Goal: Task Accomplishment & Management: Manage account settings

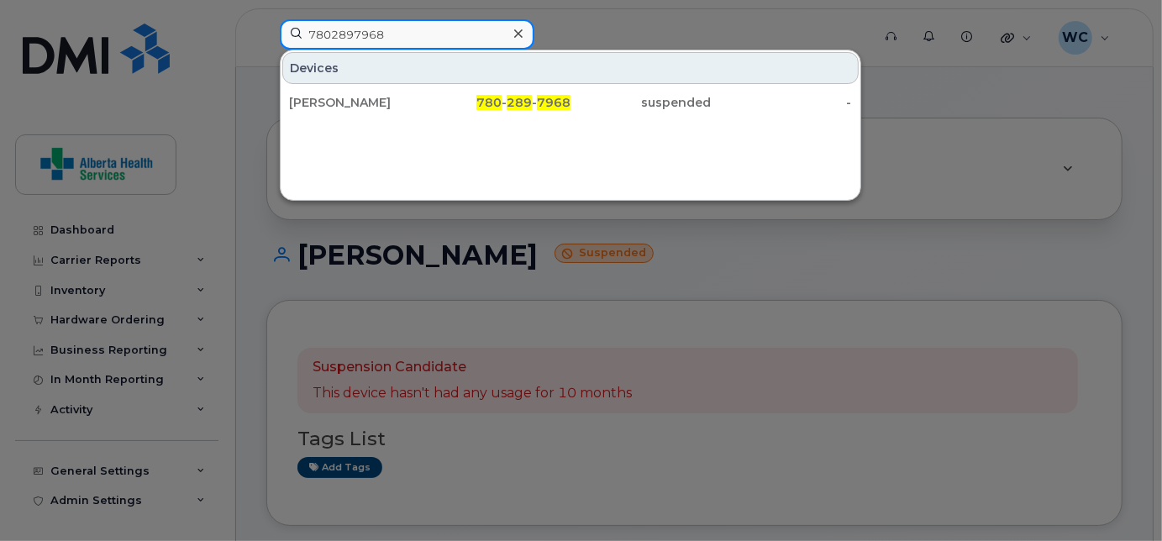
click at [368, 23] on input "7802897968" at bounding box center [407, 34] width 255 height 30
paste input "4035885376"
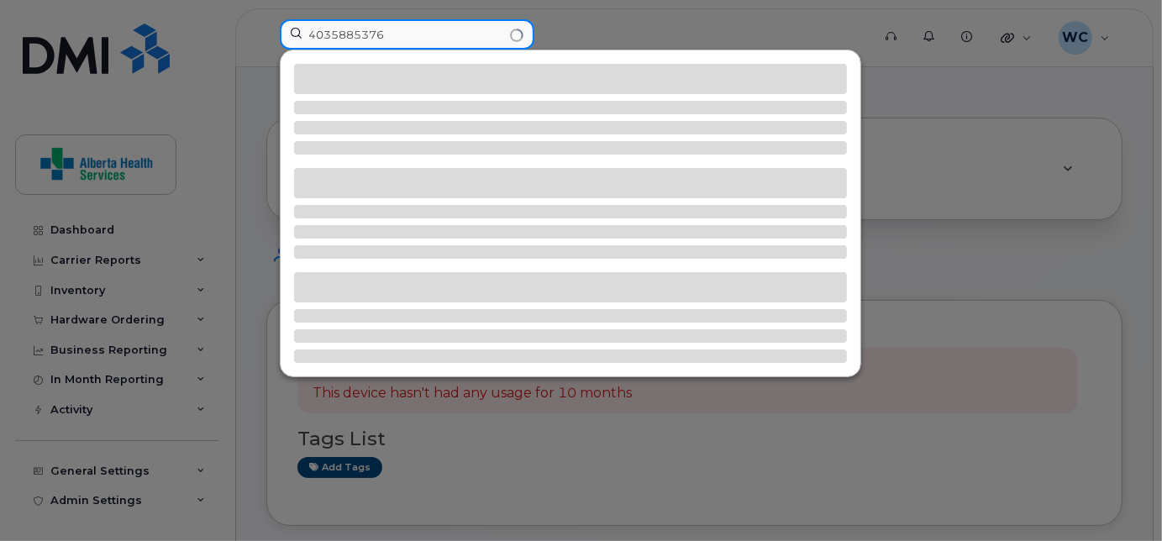
type input "4035885376"
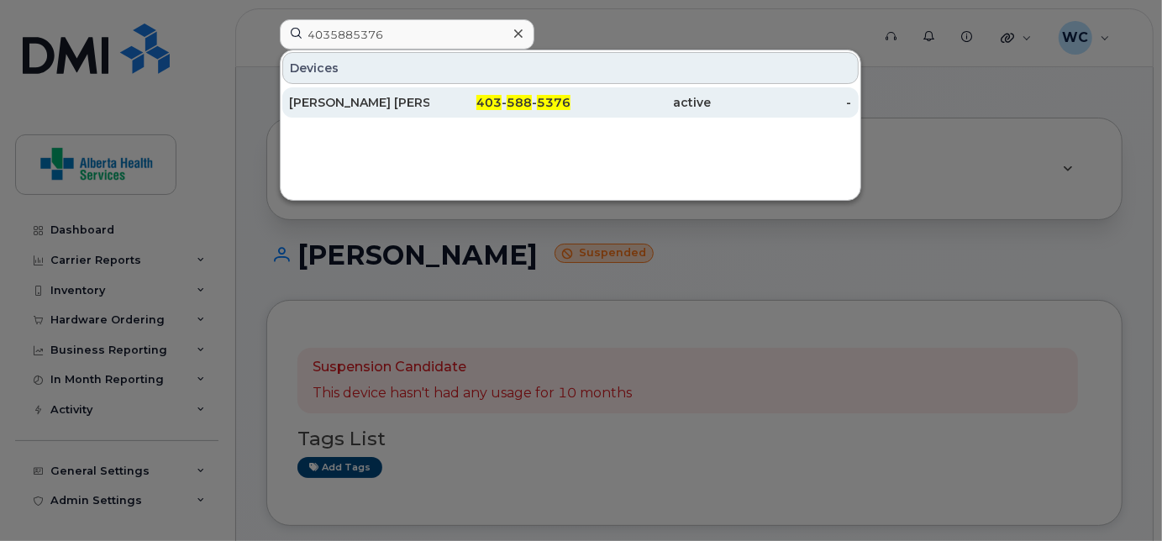
click at [401, 100] on div "Chong Kai Fang" at bounding box center [359, 102] width 140 height 17
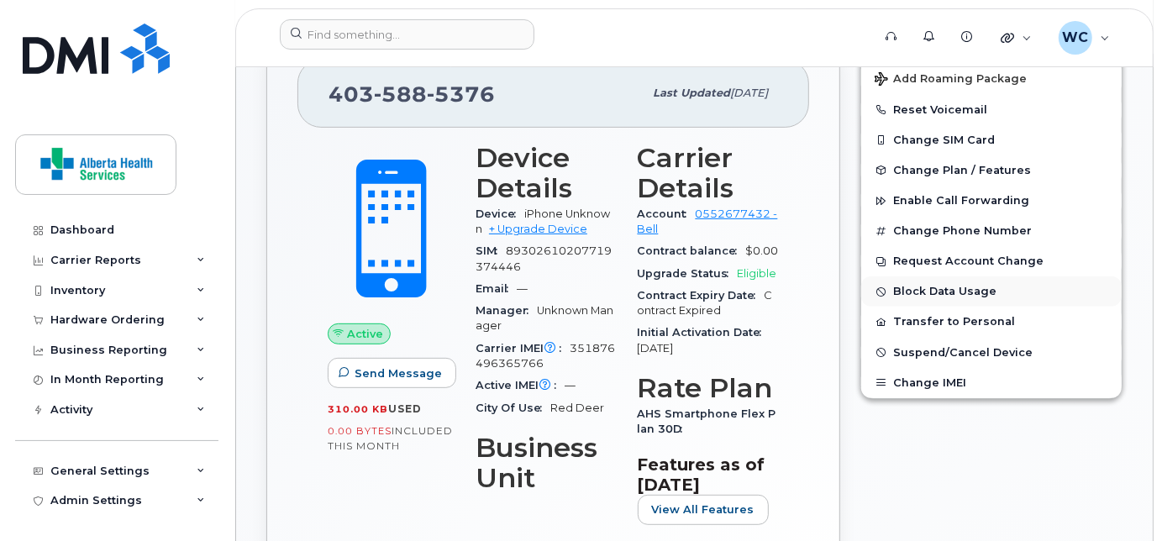
scroll to position [366, 0]
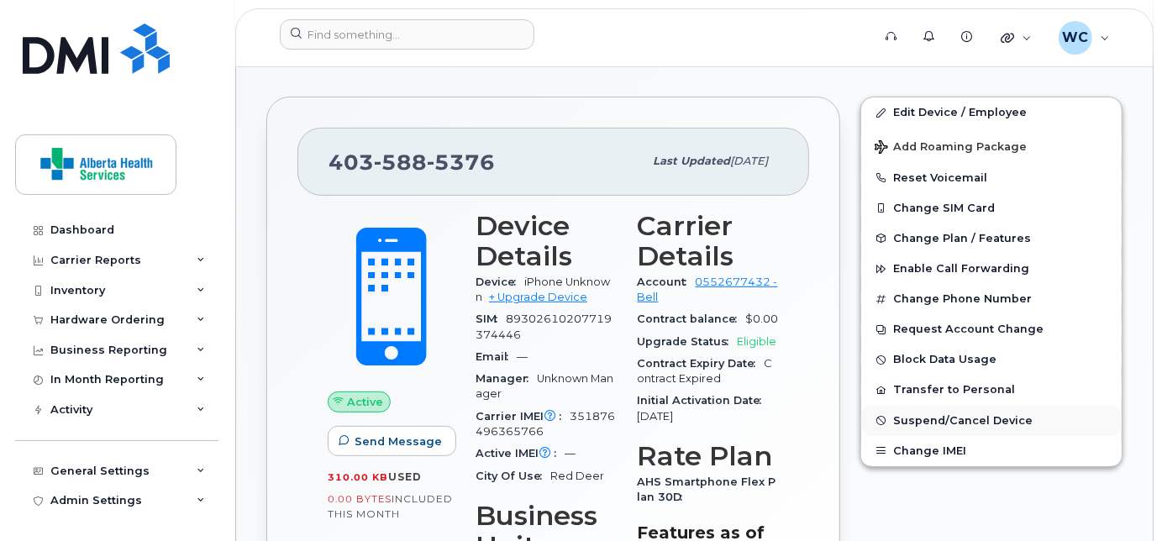
click at [941, 420] on span "Suspend/Cancel Device" at bounding box center [963, 420] width 140 height 13
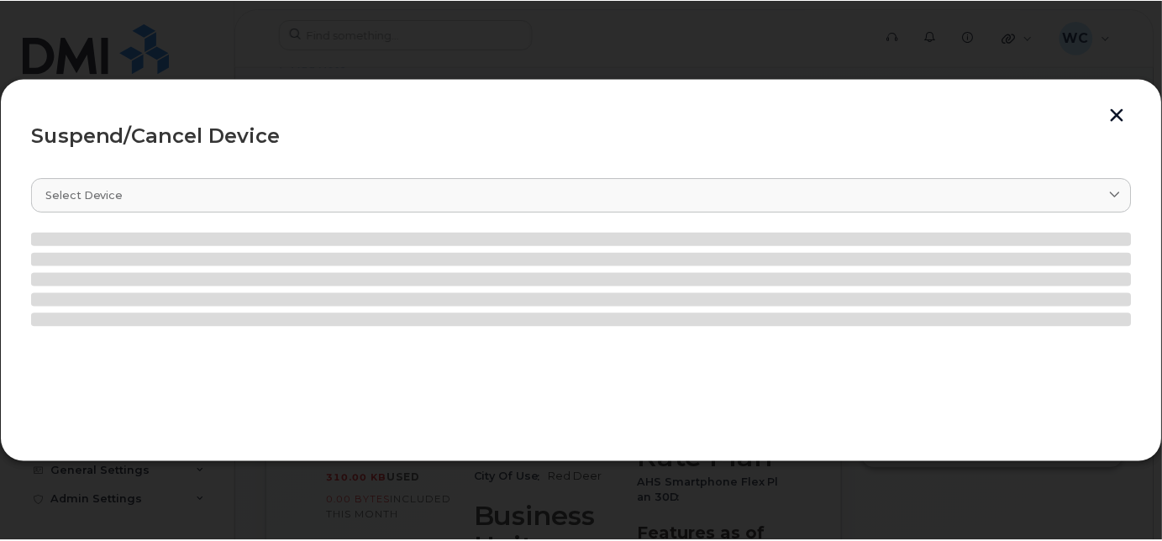
scroll to position [296, 0]
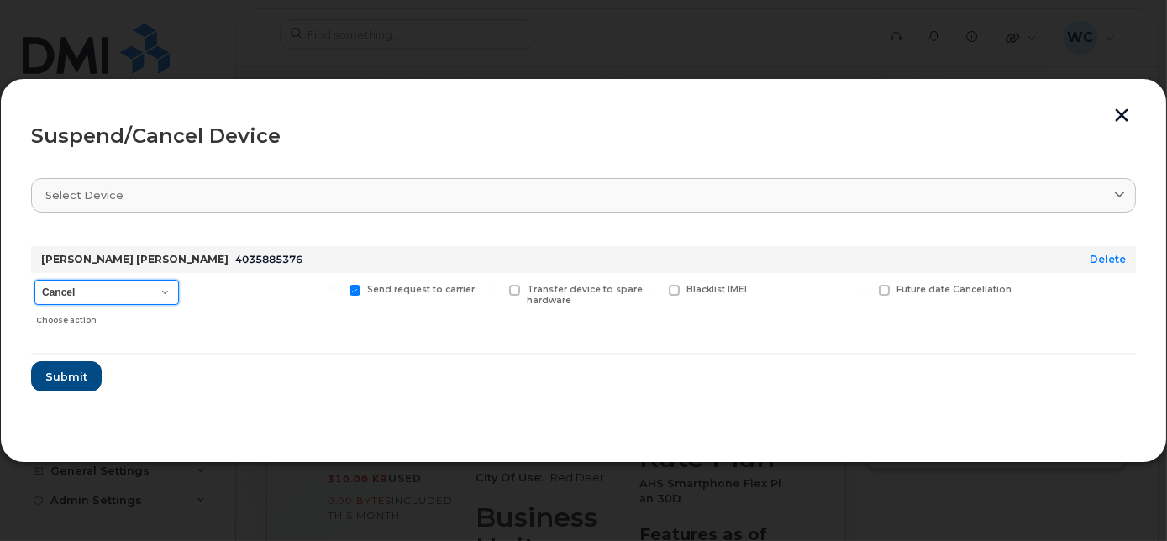
click at [79, 287] on select "Cancel Suspend - Extend Suspension Suspend - Reduced Rate Suspend - Full Rate S…" at bounding box center [106, 292] width 145 height 25
click at [122, 298] on select "Cancel Suspend - Extend Suspension Suspend - Reduced Rate Suspend - Full Rate S…" at bounding box center [106, 292] width 145 height 25
select select "[object Object]"
click at [34, 280] on select "Cancel Suspend - Extend Suspension Suspend - Reduced Rate Suspend - Full Rate S…" at bounding box center [106, 292] width 145 height 25
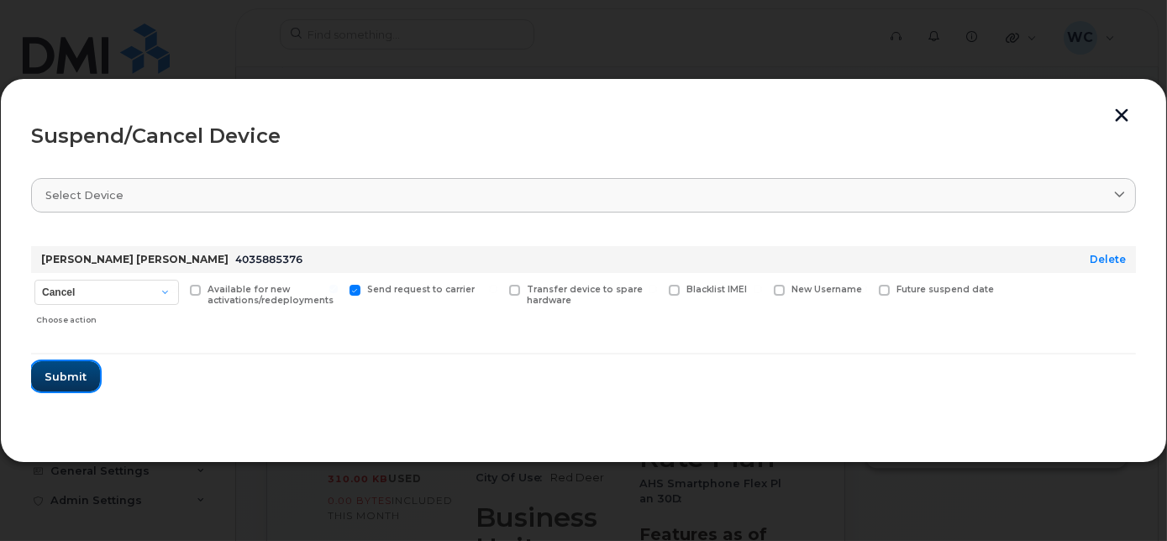
click at [76, 367] on button "Submit" at bounding box center [65, 376] width 69 height 30
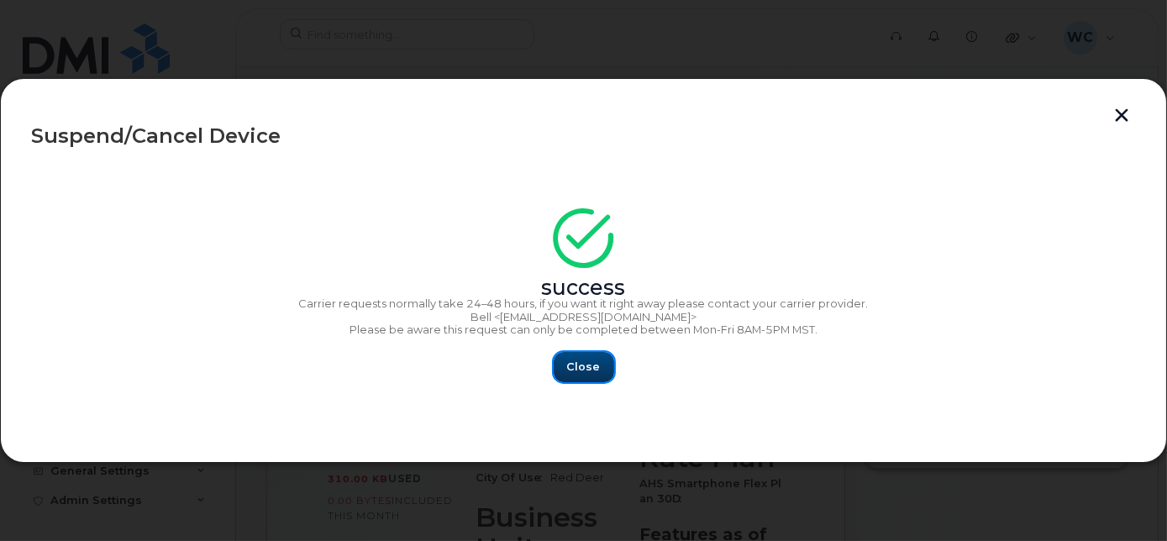
click at [561, 372] on button "Close" at bounding box center [584, 367] width 61 height 30
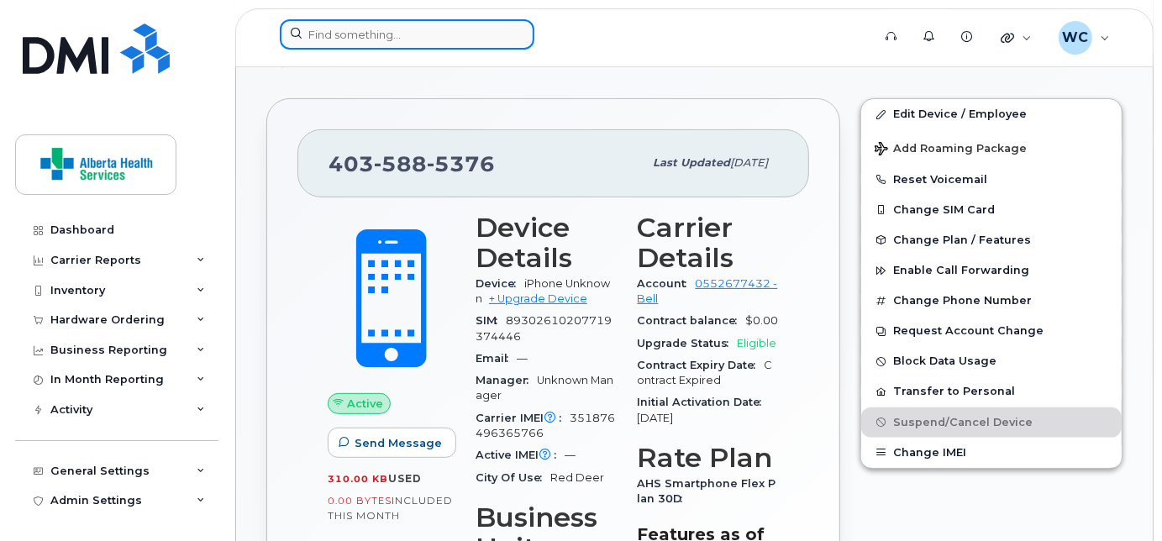
click at [387, 39] on input at bounding box center [407, 34] width 255 height 30
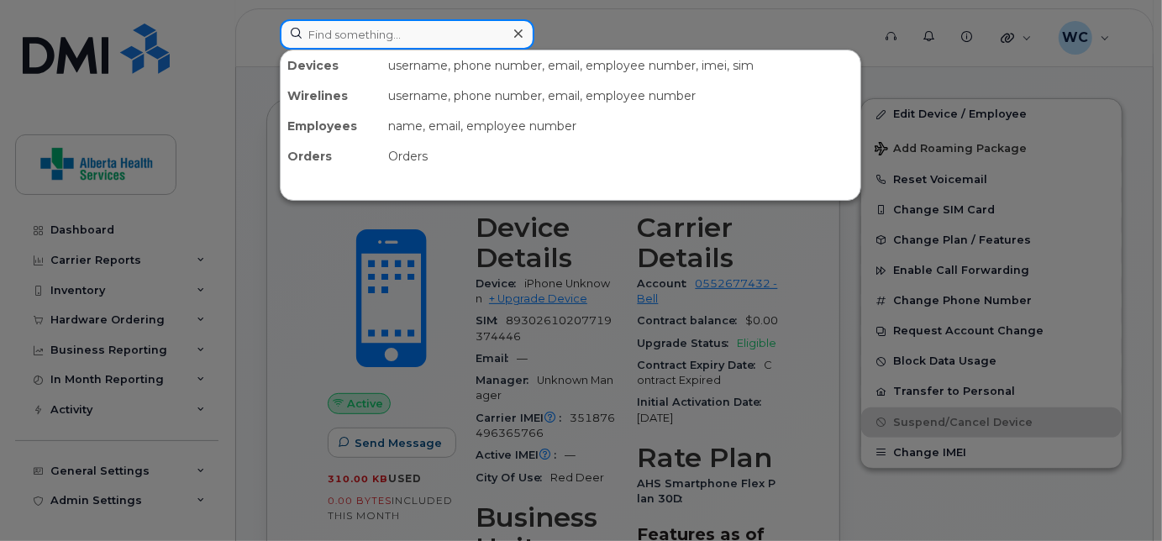
paste input "Phone Number 15873708502 Serial Number GGY9WKN7XR"
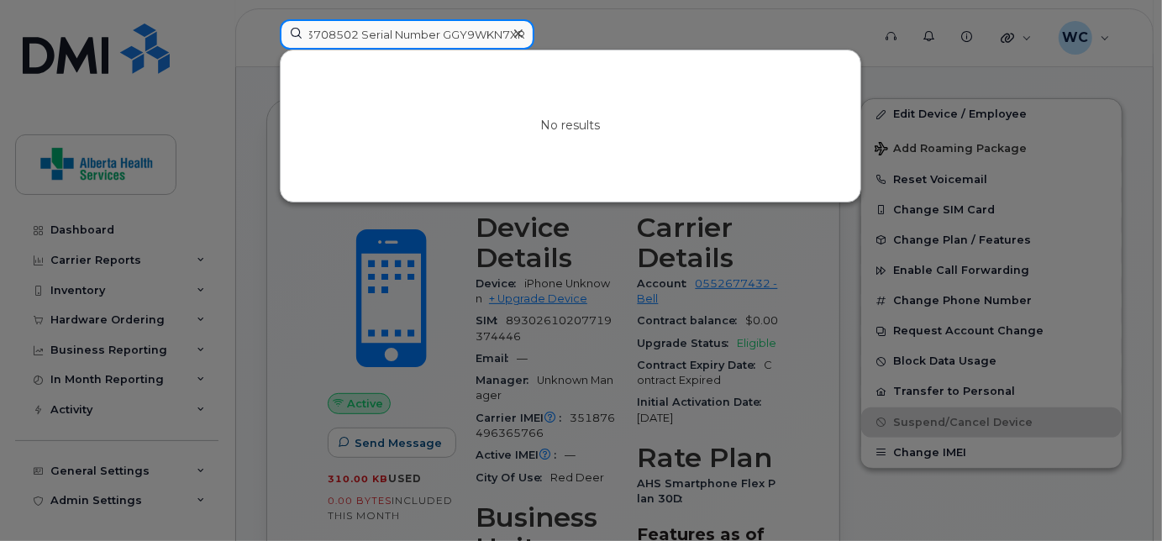
drag, startPoint x: 394, startPoint y: 42, endPoint x: 1261, endPoint y: 156, distance: 874.0
drag, startPoint x: 396, startPoint y: 25, endPoint x: 0, endPoint y: 17, distance: 395.9
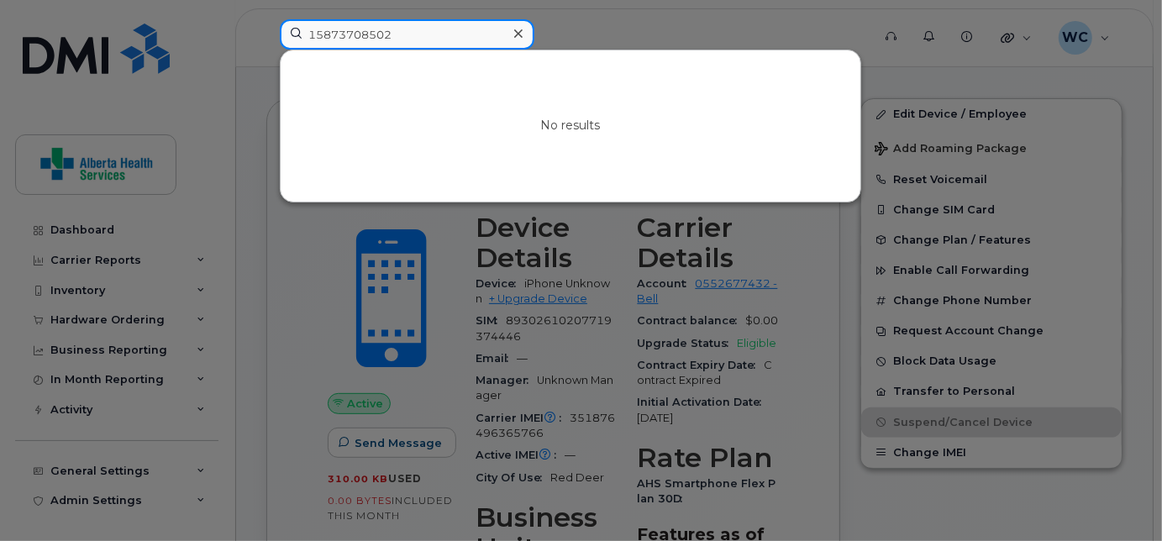
drag, startPoint x: 316, startPoint y: 31, endPoint x: 31, endPoint y: 24, distance: 285.0
click at [266, 24] on div "15873708502 No results" at bounding box center [570, 37] width 608 height 37
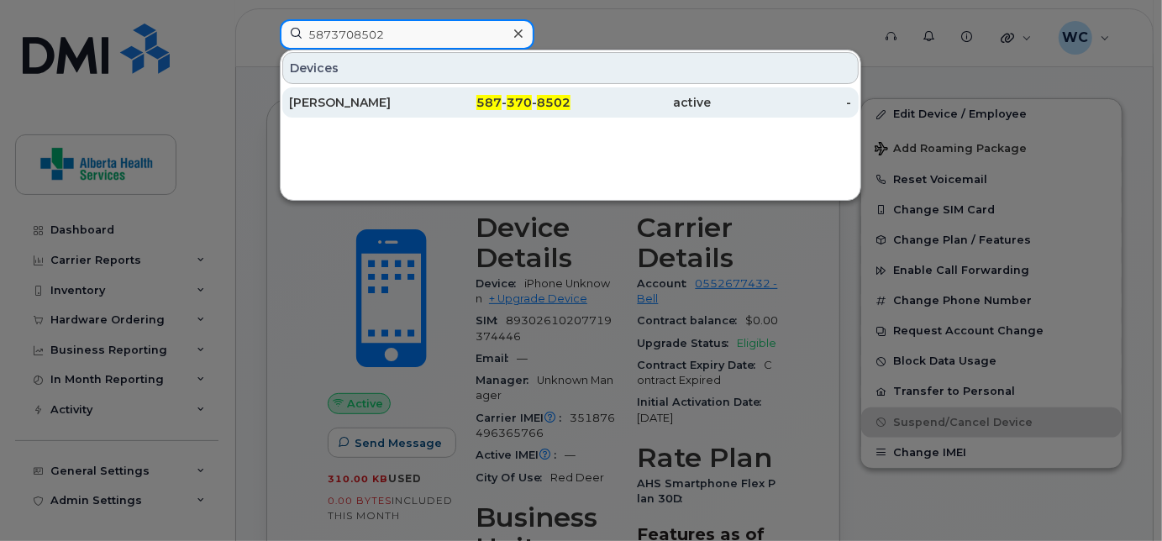
type input "5873708502"
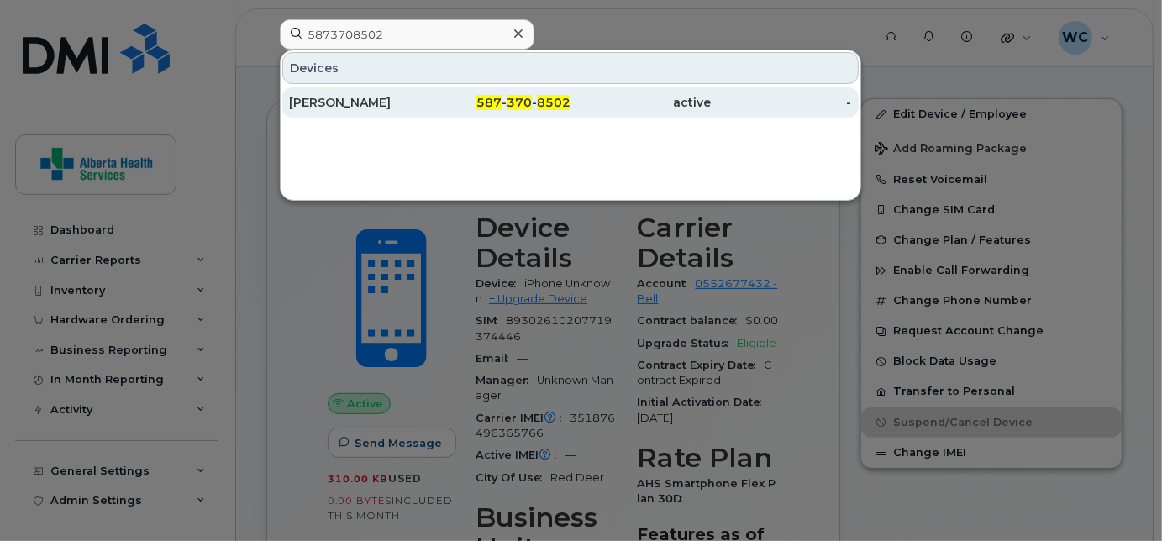
click at [542, 101] on span "8502" at bounding box center [554, 102] width 34 height 15
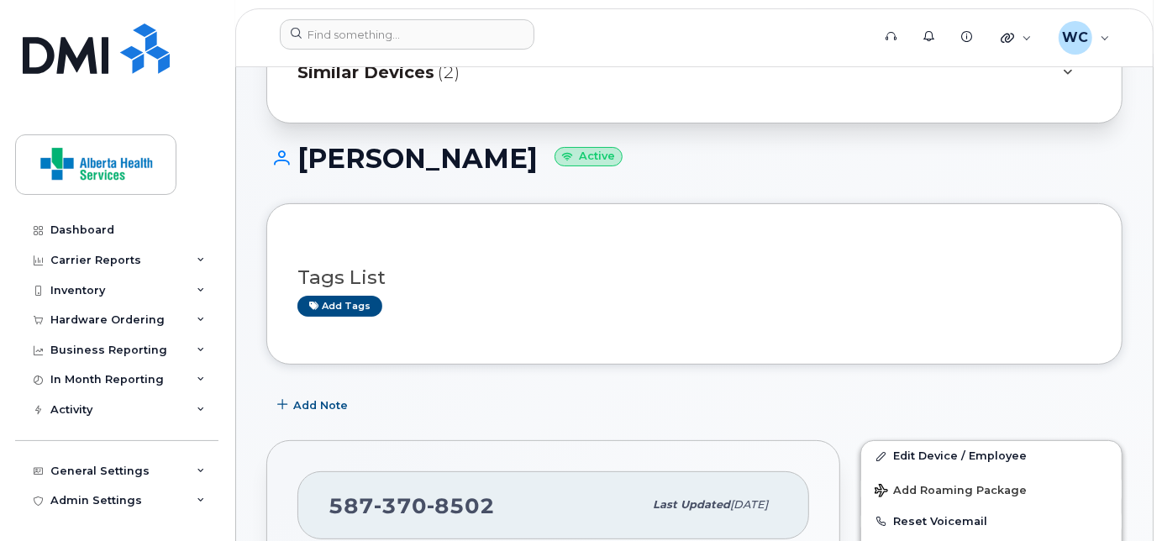
scroll to position [86, 0]
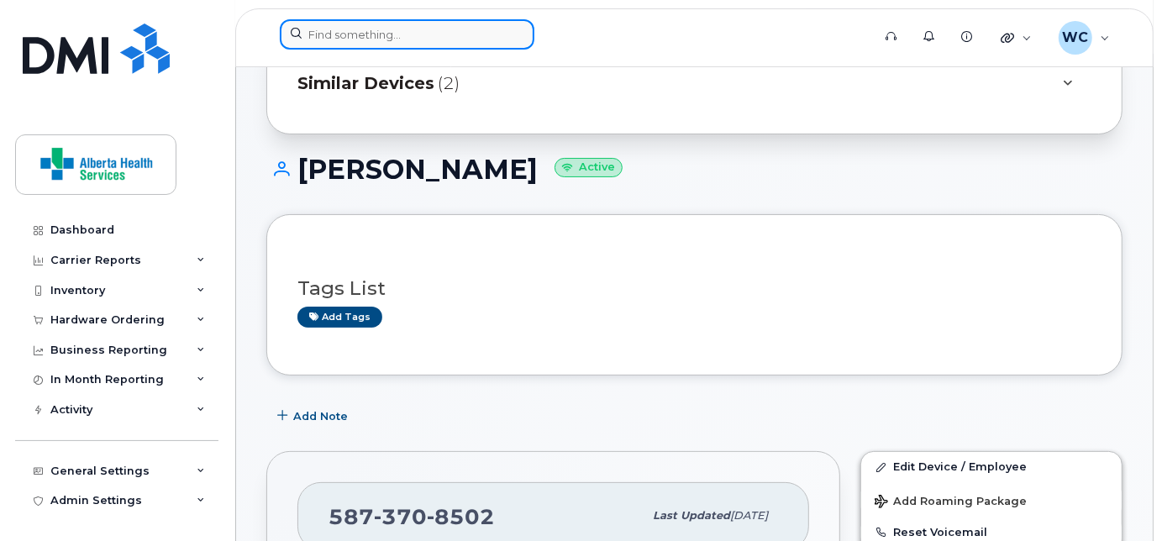
click at [360, 40] on input at bounding box center [407, 34] width 255 height 30
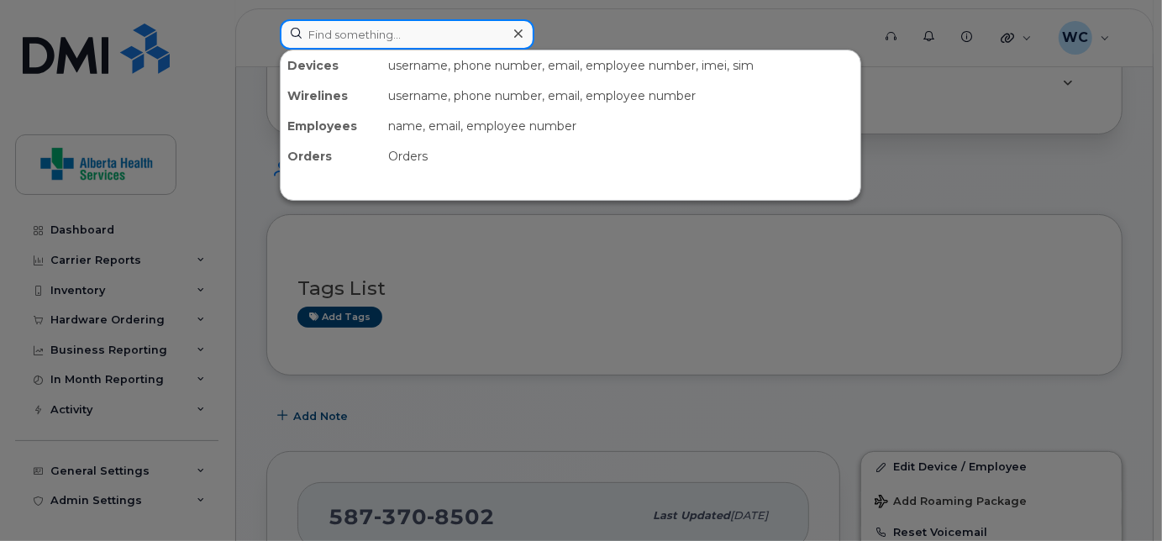
paste input "8255827412"
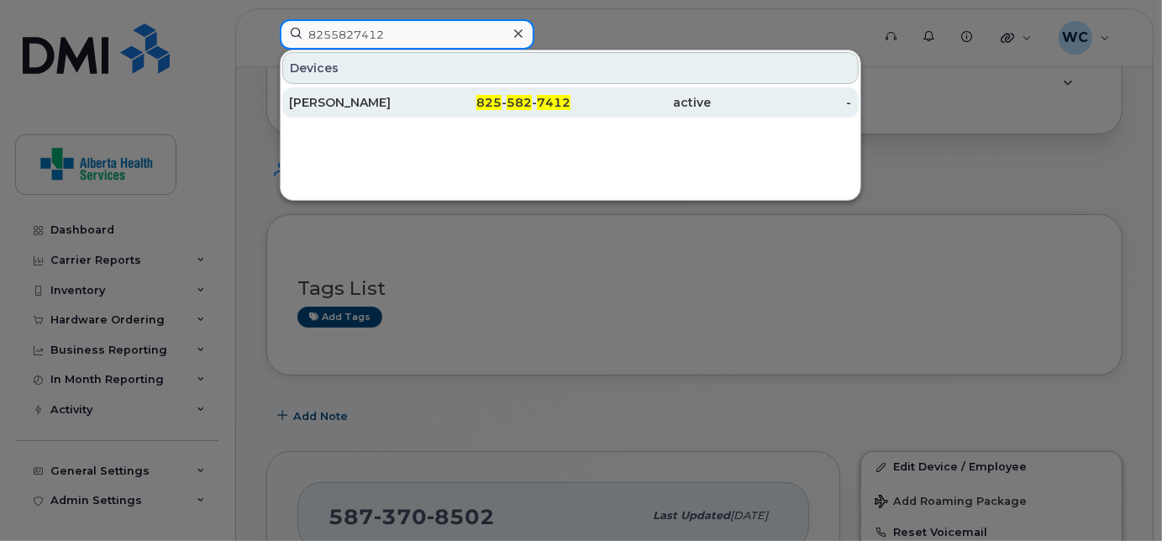
type input "8255827412"
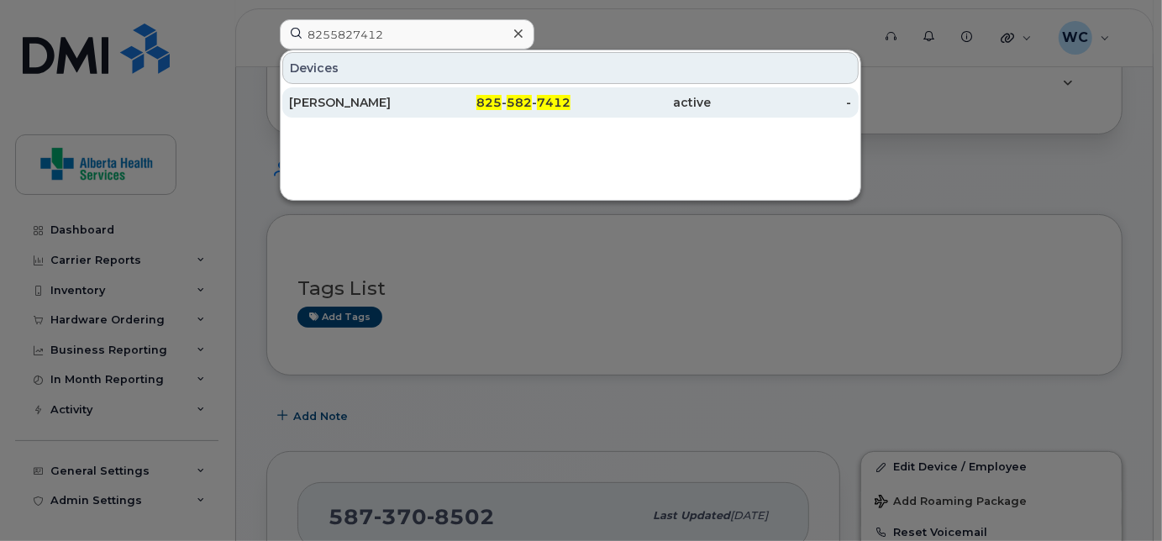
click at [366, 106] on div "[PERSON_NAME]" at bounding box center [359, 102] width 140 height 17
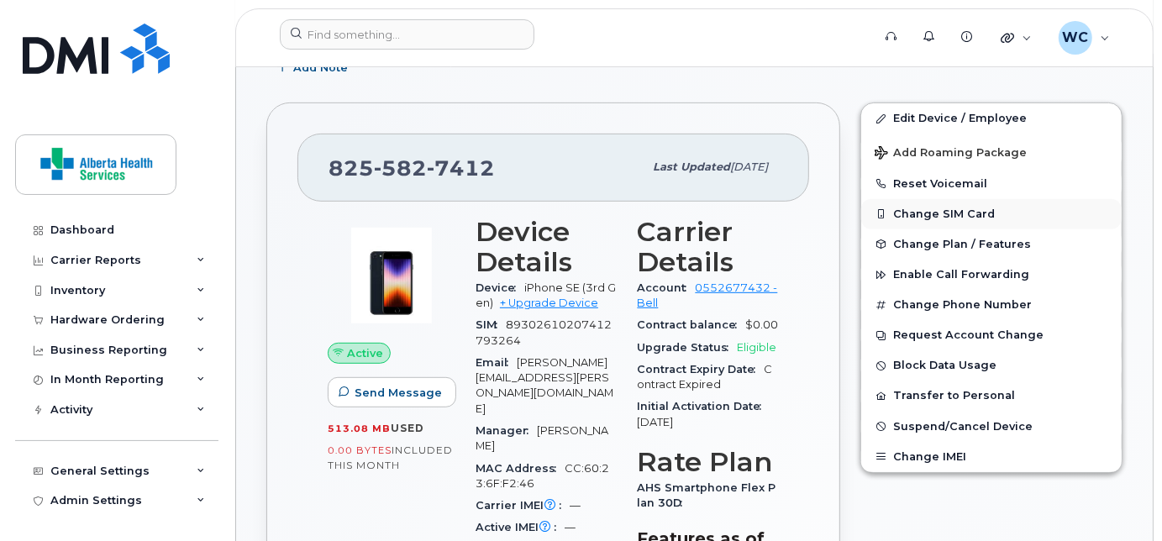
scroll to position [434, 0]
click at [972, 276] on span "Enable Call Forwarding" at bounding box center [961, 276] width 136 height 13
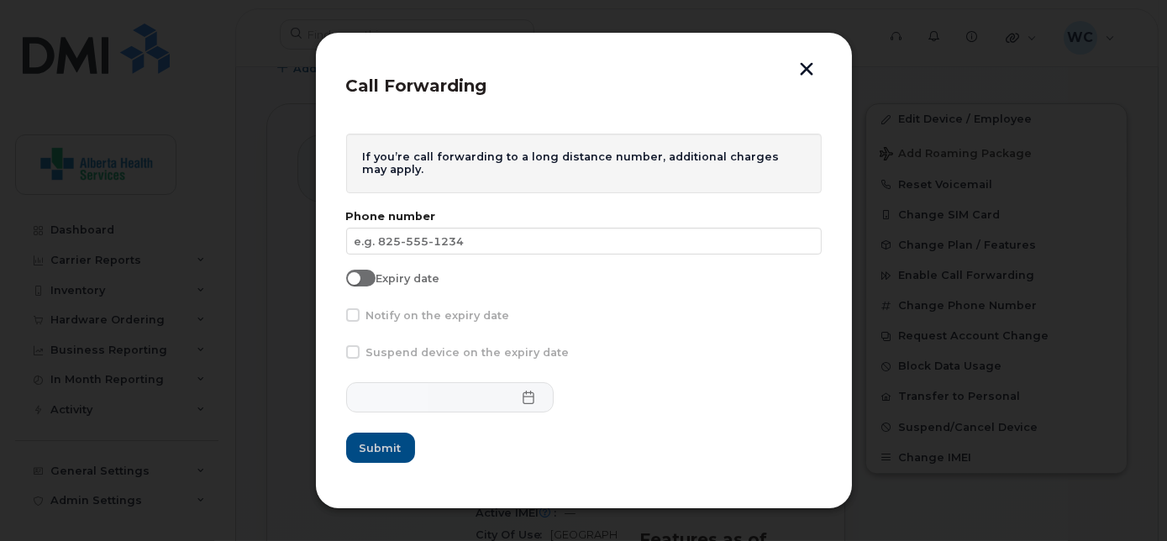
click at [806, 69] on button "button" at bounding box center [807, 71] width 25 height 18
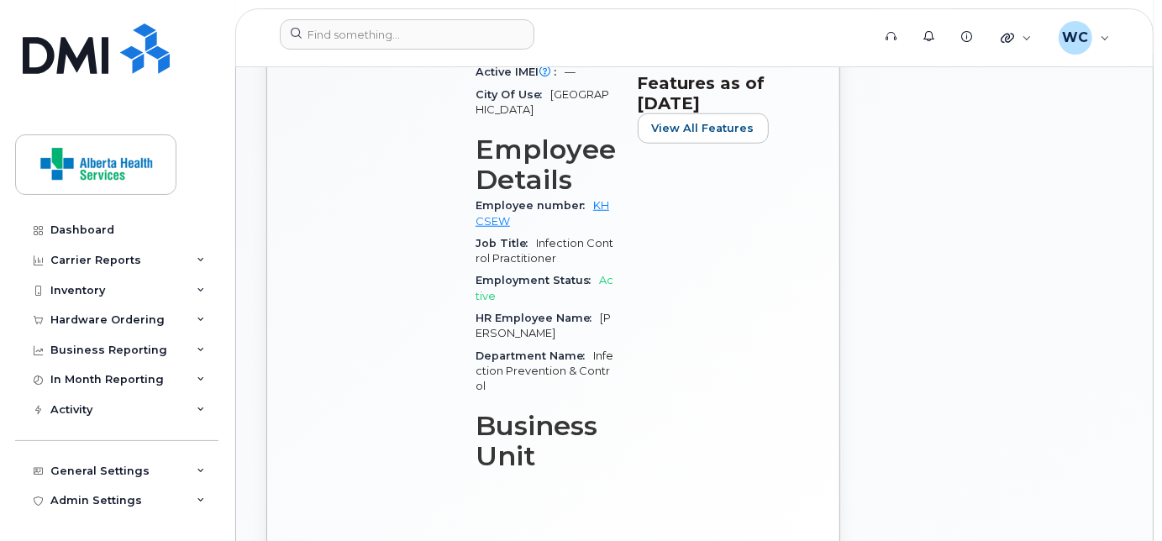
scroll to position [891, 0]
